Goal: Task Accomplishment & Management: Complete application form

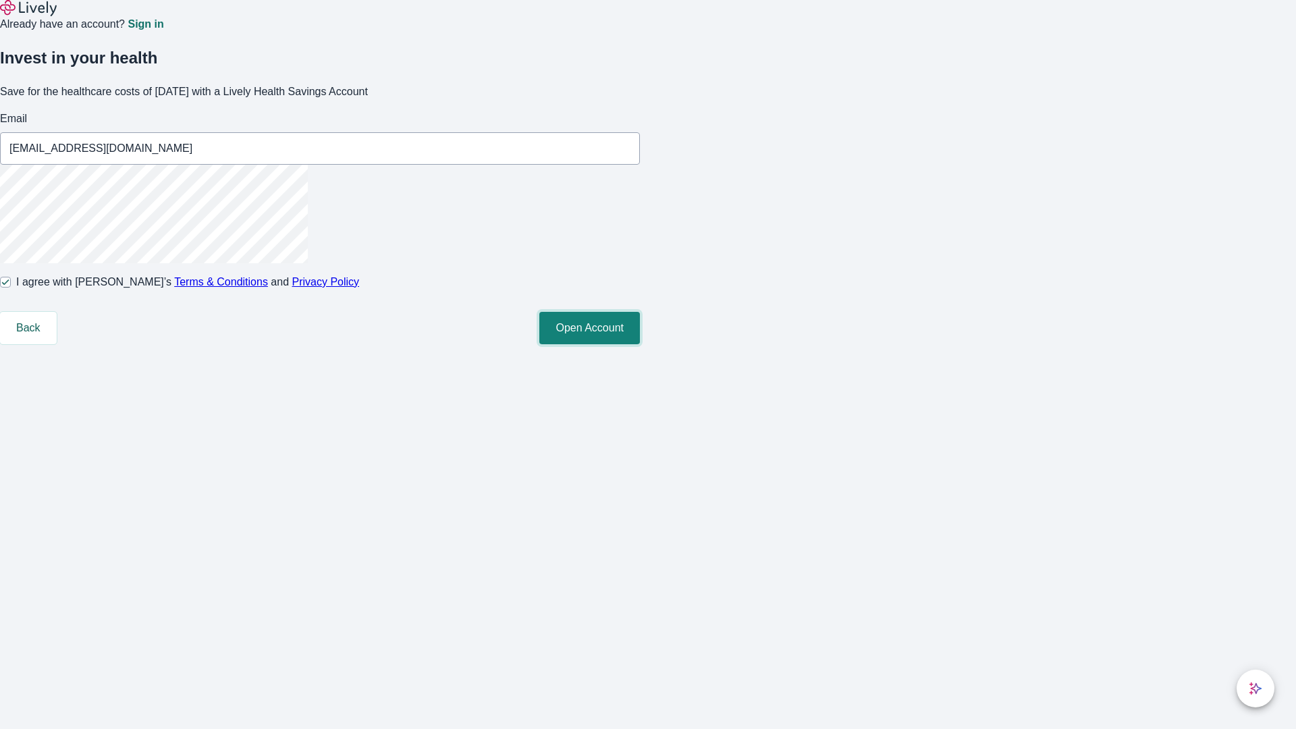
click at [640, 344] on button "Open Account" at bounding box center [589, 328] width 101 height 32
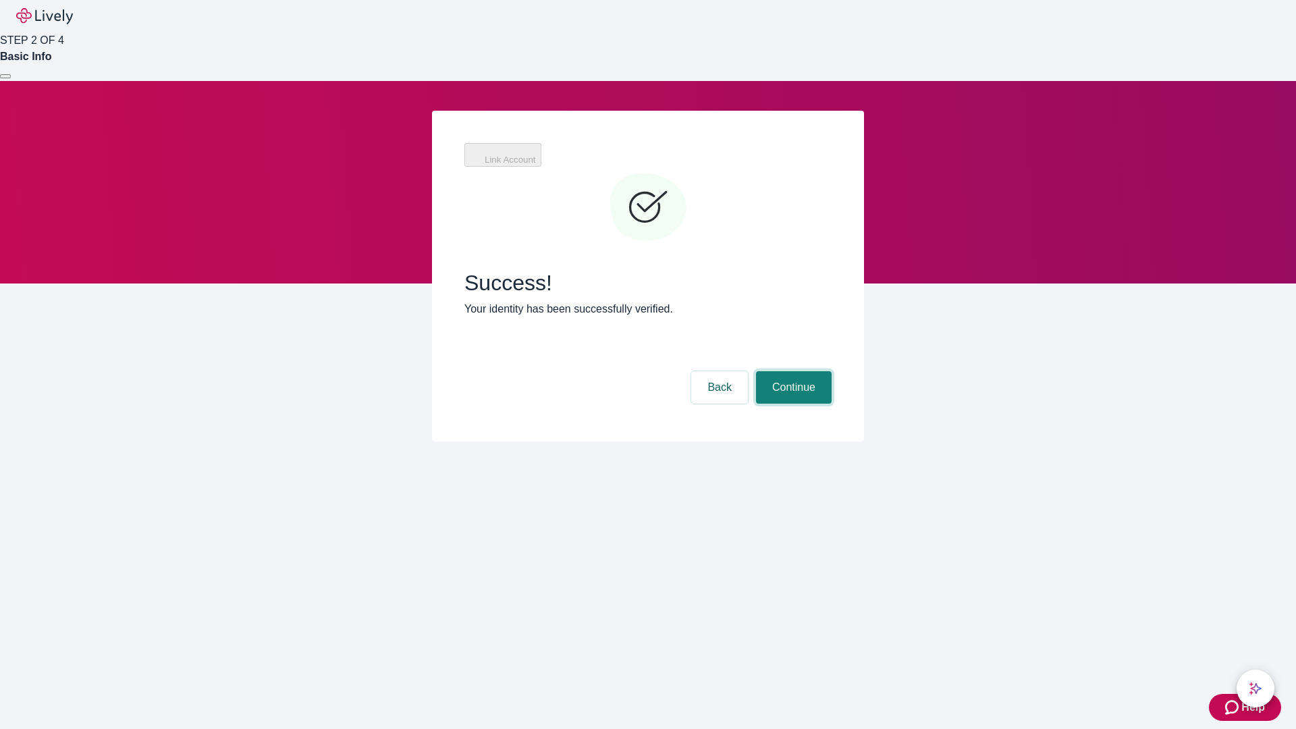
click at [792, 371] on button "Continue" at bounding box center [794, 387] width 76 height 32
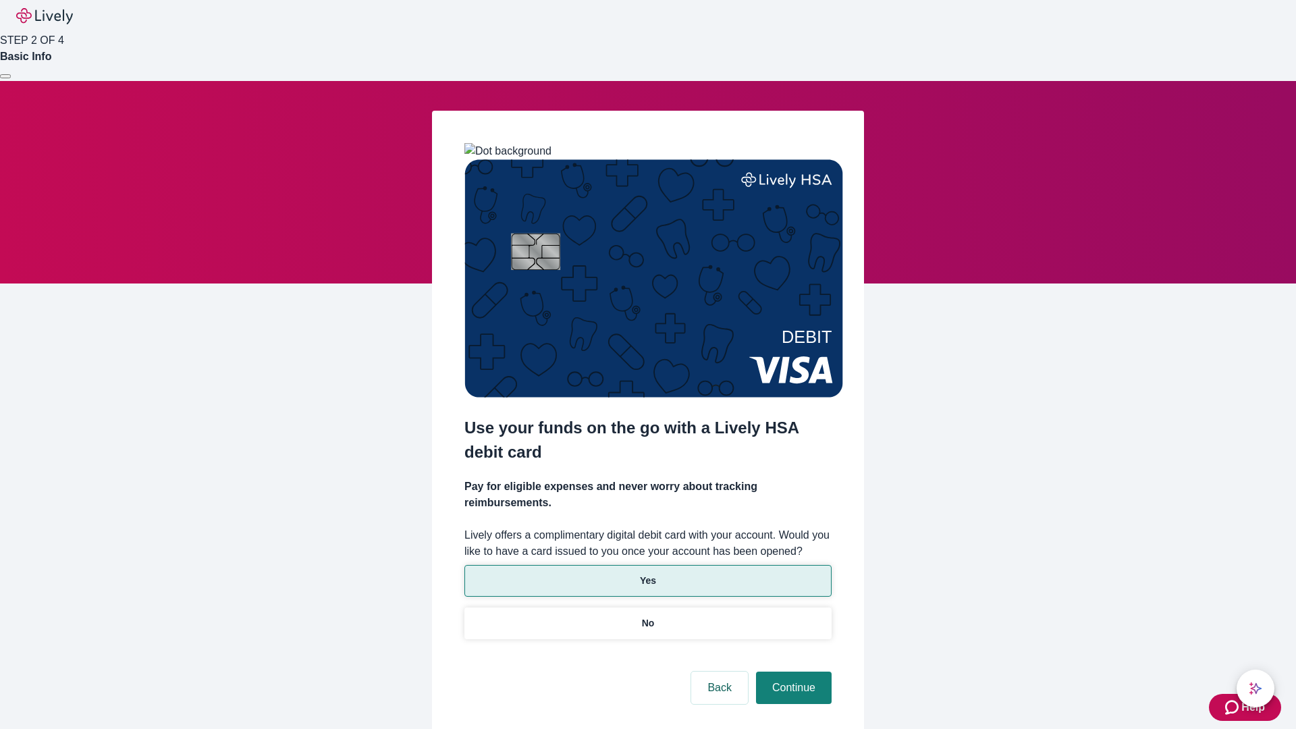
click at [647, 574] on p "Yes" at bounding box center [648, 581] width 16 height 14
click at [792, 672] on button "Continue" at bounding box center [794, 688] width 76 height 32
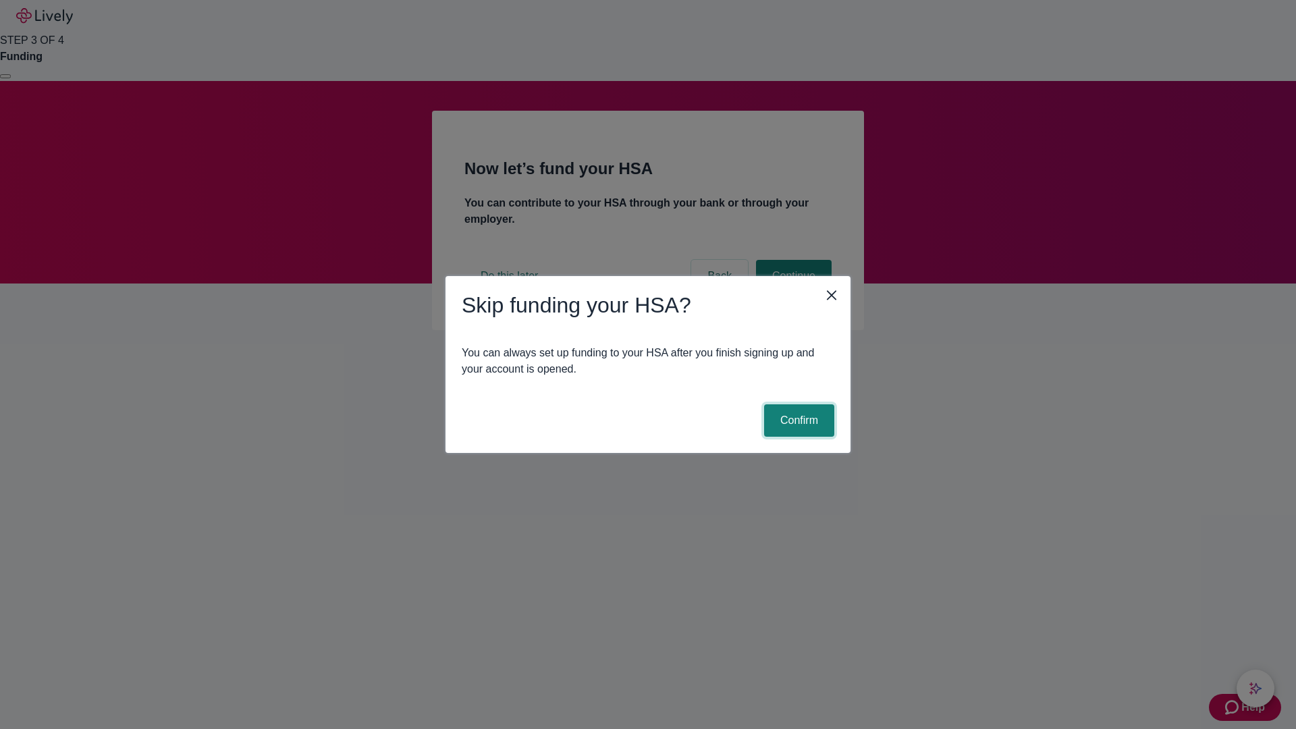
click at [797, 421] on button "Confirm" at bounding box center [799, 420] width 70 height 32
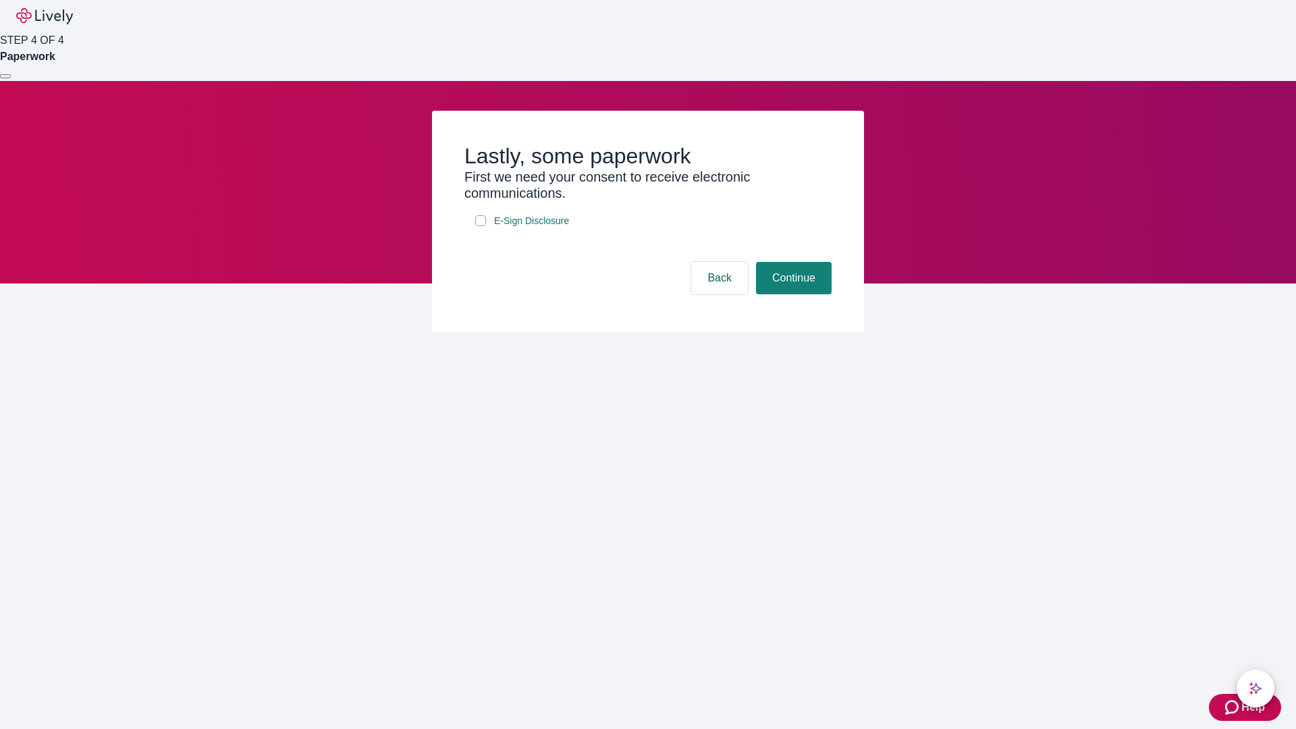
click at [481, 226] on input "E-Sign Disclosure" at bounding box center [480, 220] width 11 height 11
checkbox input "true"
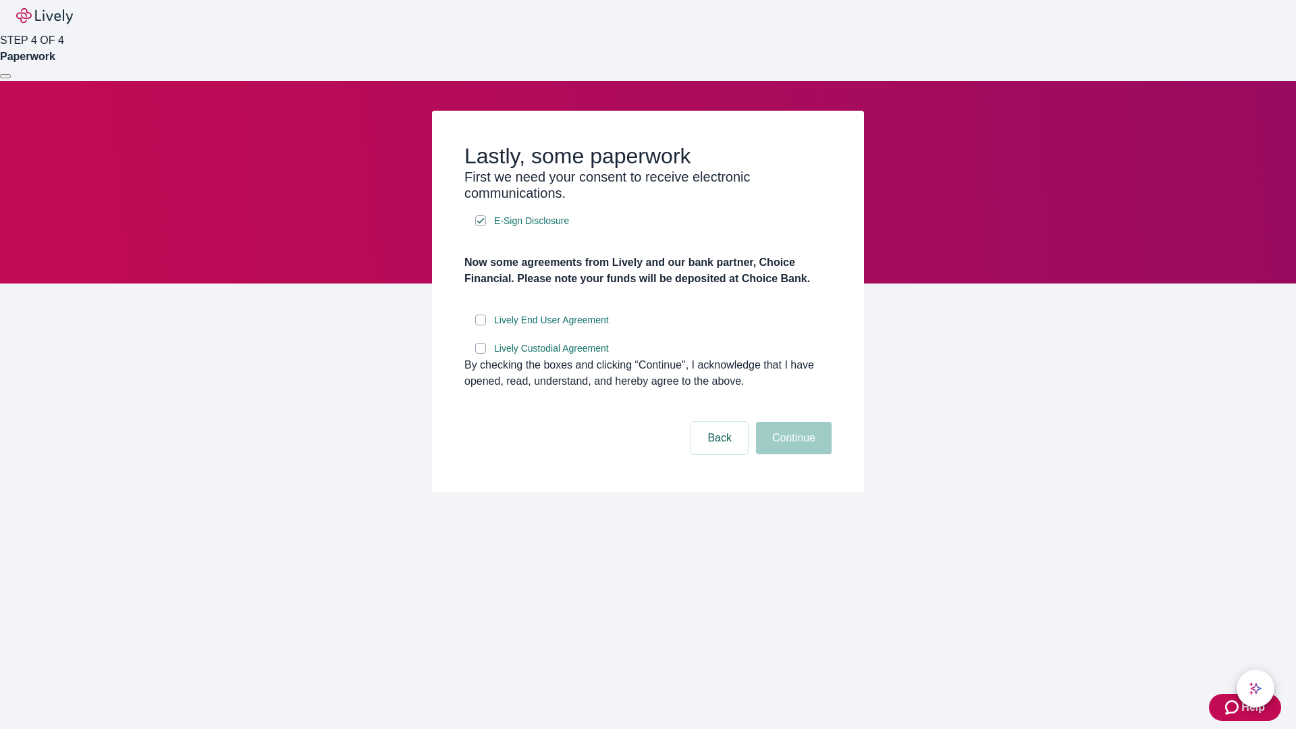
click at [481, 325] on input "Lively End User Agreement" at bounding box center [480, 320] width 11 height 11
checkbox input "true"
click at [481, 354] on input "Lively Custodial Agreement" at bounding box center [480, 348] width 11 height 11
checkbox input "true"
click at [792, 454] on button "Continue" at bounding box center [794, 438] width 76 height 32
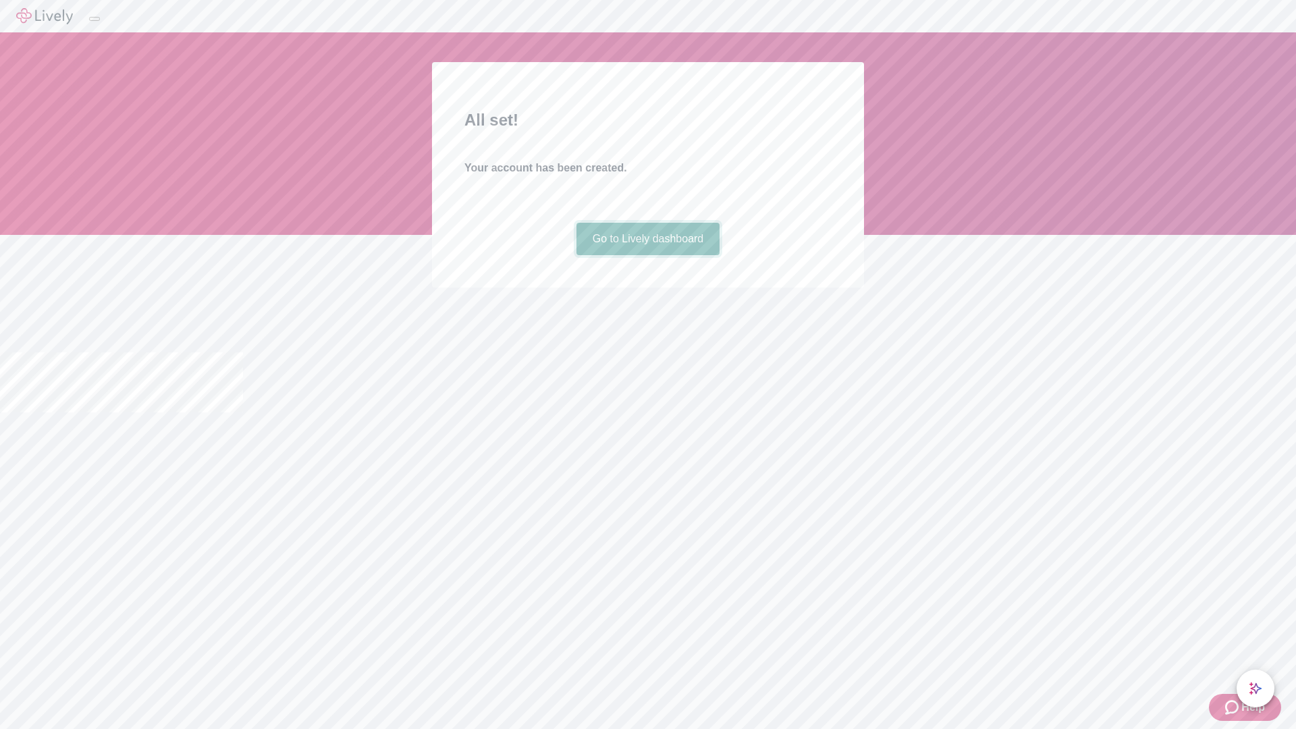
click at [647, 255] on link "Go to Lively dashboard" at bounding box center [649, 239] width 144 height 32
